Goal: Transaction & Acquisition: Purchase product/service

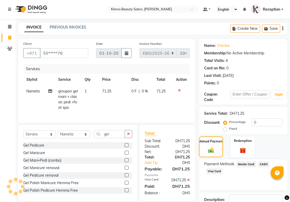
select select "service"
select select "51844"
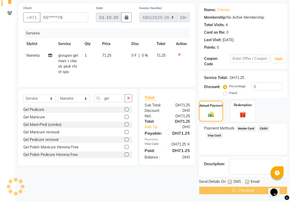
scroll to position [136, 0]
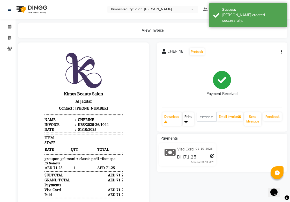
click at [186, 123] on icon at bounding box center [186, 121] width 3 height 3
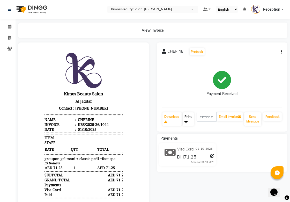
select select "service"
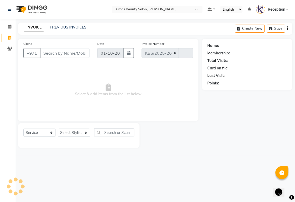
select select "3941"
type input "1045"
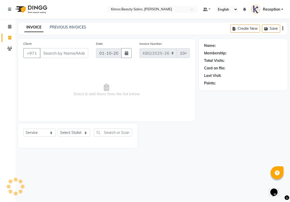
select select "58527"
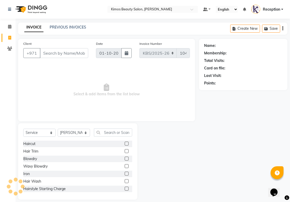
click at [71, 53] on input "Client" at bounding box center [64, 53] width 48 height 10
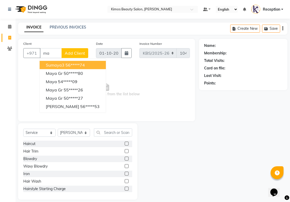
type input "m"
type input "a"
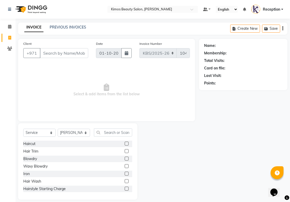
click at [59, 52] on input "Client" at bounding box center [64, 53] width 48 height 10
type input "585538351"
click at [68, 51] on span "Add Client" at bounding box center [75, 53] width 20 height 5
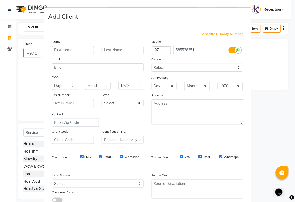
click at [72, 52] on input "text" at bounding box center [73, 50] width 42 height 8
type input "aya"
click at [108, 48] on input "text" at bounding box center [123, 50] width 42 height 8
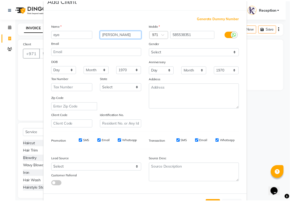
scroll to position [37, 0]
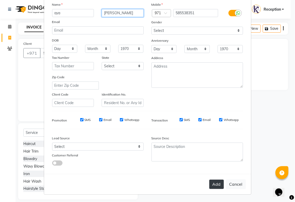
type input "[PERSON_NAME]"
click at [218, 185] on button "Add" at bounding box center [216, 184] width 15 height 9
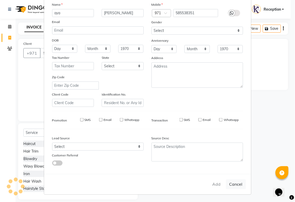
type input "58*****51"
select select
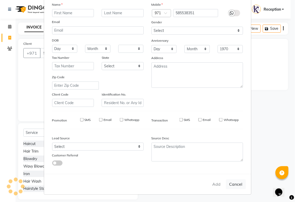
select select
checkbox input "false"
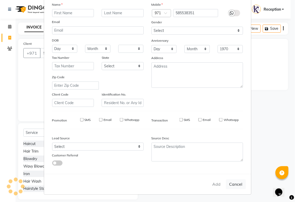
checkbox input "false"
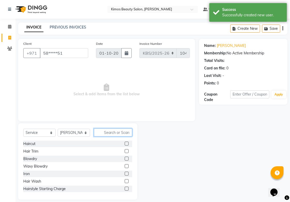
click at [104, 133] on input "text" at bounding box center [113, 132] width 38 height 8
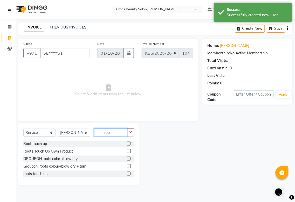
type input "roo"
click at [127, 151] on label at bounding box center [129, 151] width 4 height 4
click at [127, 151] on input "checkbox" at bounding box center [128, 151] width 3 height 3
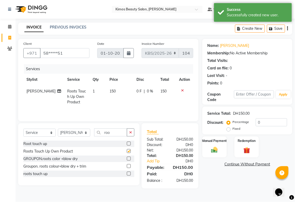
checkbox input "false"
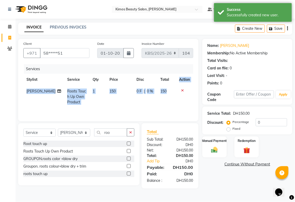
click at [169, 85] on table "Stylist Service Qty Price Disc Total Action [PERSON_NAME] Roots Touch Up Own Pr…" at bounding box center [108, 91] width 170 height 34
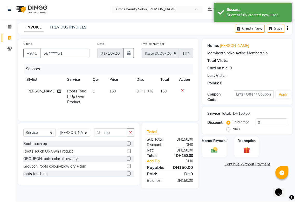
click at [182, 95] on td at bounding box center [184, 96] width 17 height 23
drag, startPoint x: 170, startPoint y: 91, endPoint x: 155, endPoint y: 87, distance: 15.8
click at [155, 87] on tr "[PERSON_NAME] Roots Touch Up Own Product 1 150 0 F | 0 % 150" at bounding box center [108, 96] width 170 height 23
click at [170, 95] on td "150" at bounding box center [166, 96] width 19 height 23
select select "58527"
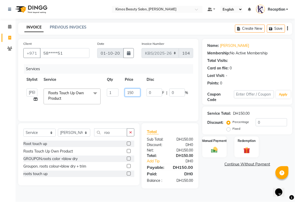
drag, startPoint x: 134, startPoint y: 94, endPoint x: 105, endPoint y: 89, distance: 29.0
click at [105, 89] on tr "[PERSON_NAME] Nameta Reception [PERSON_NAME] Roots Touch Up Own Product x Hairc…" at bounding box center [123, 96] width 200 height 22
type input "100"
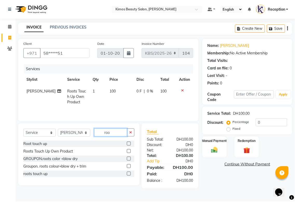
drag, startPoint x: 95, startPoint y: 128, endPoint x: 90, endPoint y: 127, distance: 4.5
click at [90, 127] on div "Select Service Product Membership Package Voucher Prepaid Gift Card Select Styl…" at bounding box center [78, 154] width 121 height 62
type input "thr"
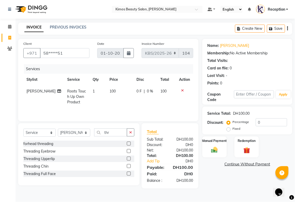
click at [129, 149] on label at bounding box center [129, 151] width 4 height 4
click at [129, 150] on input "checkbox" at bounding box center [128, 151] width 3 height 3
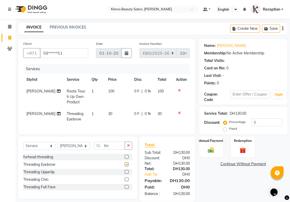
checkbox input "false"
click at [127, 174] on label at bounding box center [127, 172] width 4 height 4
click at [127, 174] on input "checkbox" at bounding box center [126, 171] width 3 height 3
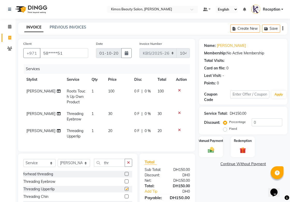
checkbox input "false"
click at [180, 130] on icon at bounding box center [179, 130] width 3 height 4
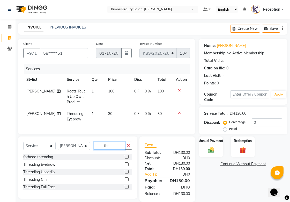
drag, startPoint x: 116, startPoint y: 150, endPoint x: 77, endPoint y: 152, distance: 38.7
click at [77, 152] on div "Select Service Product Membership Package Voucher Prepaid Gift Card Select Styl…" at bounding box center [77, 148] width 109 height 12
type input "nos"
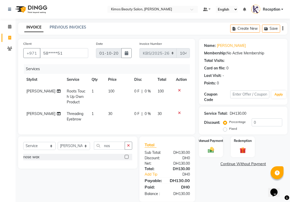
click at [126, 159] on label at bounding box center [127, 157] width 4 height 4
click at [126, 159] on input "checkbox" at bounding box center [126, 156] width 3 height 3
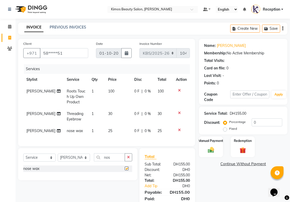
checkbox input "false"
drag, startPoint x: 117, startPoint y: 161, endPoint x: 91, endPoint y: 164, distance: 25.8
click at [91, 164] on div "Select Service Product Membership Package Voucher Prepaid Gift Card Select Styl…" at bounding box center [77, 159] width 109 height 12
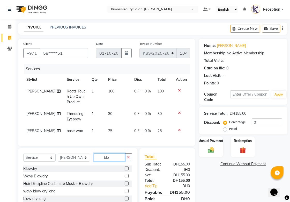
type input "blo"
click at [125, 170] on label at bounding box center [127, 169] width 4 height 4
click at [125, 170] on input "checkbox" at bounding box center [126, 168] width 3 height 3
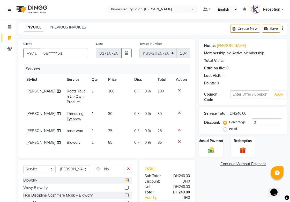
checkbox input "false"
click at [171, 142] on td "85" at bounding box center [164, 143] width 18 height 12
select select "58527"
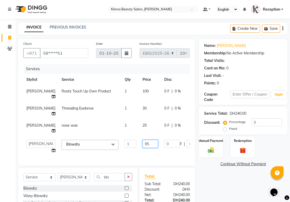
drag, startPoint x: 136, startPoint y: 142, endPoint x: 128, endPoint y: 144, distance: 7.8
click at [143, 144] on input "85" at bounding box center [151, 144] width 16 height 8
type input "99"
click at [218, 187] on div "Name: [PERSON_NAME] Membership: No Active Membership Total Visits: Card on file…" at bounding box center [245, 141] width 92 height 205
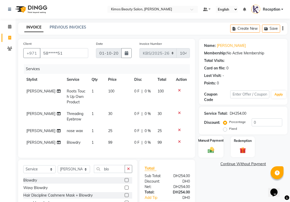
click at [222, 153] on div "Manual Payment" at bounding box center [211, 147] width 25 height 22
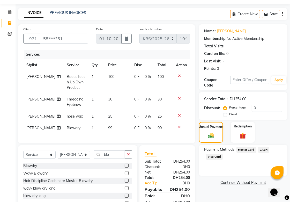
scroll to position [29, 0]
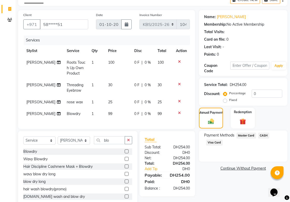
click at [263, 134] on span "CASH" at bounding box center [264, 136] width 11 height 6
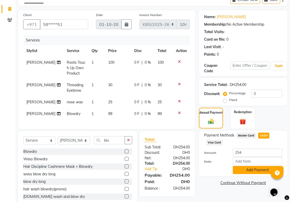
click at [237, 168] on button "Add Payment" at bounding box center [257, 170] width 49 height 8
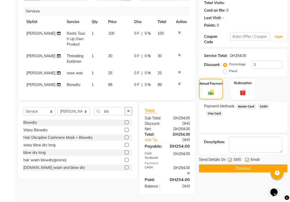
scroll to position [62, 0]
click at [216, 165] on button "Checkout" at bounding box center [243, 169] width 89 height 8
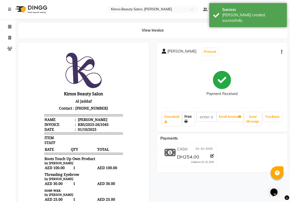
click at [189, 123] on link "Print" at bounding box center [188, 118] width 11 height 13
